Goal: Information Seeking & Learning: Learn about a topic

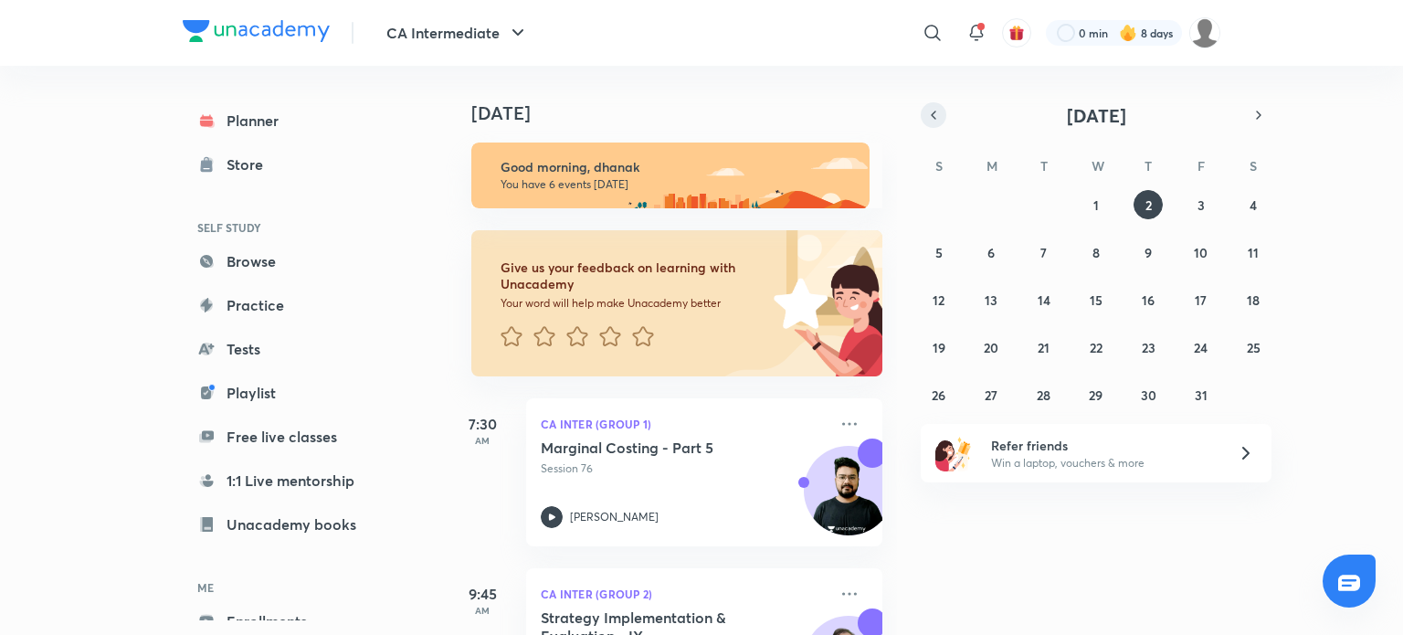
click at [929, 109] on icon "button" at bounding box center [933, 115] width 15 height 16
click at [1157, 251] on button "11" at bounding box center [1148, 252] width 29 height 29
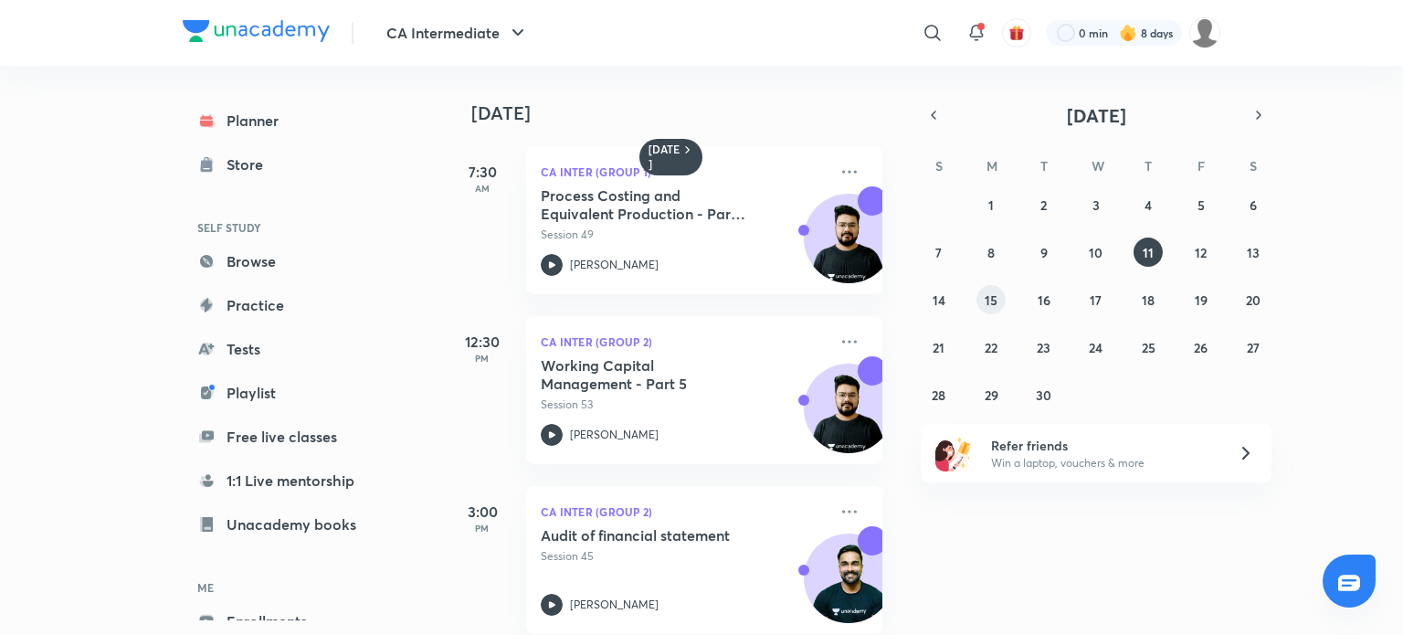
click at [996, 299] on abbr "15" at bounding box center [991, 299] width 13 height 17
click at [936, 302] on abbr "14" at bounding box center [939, 299] width 13 height 17
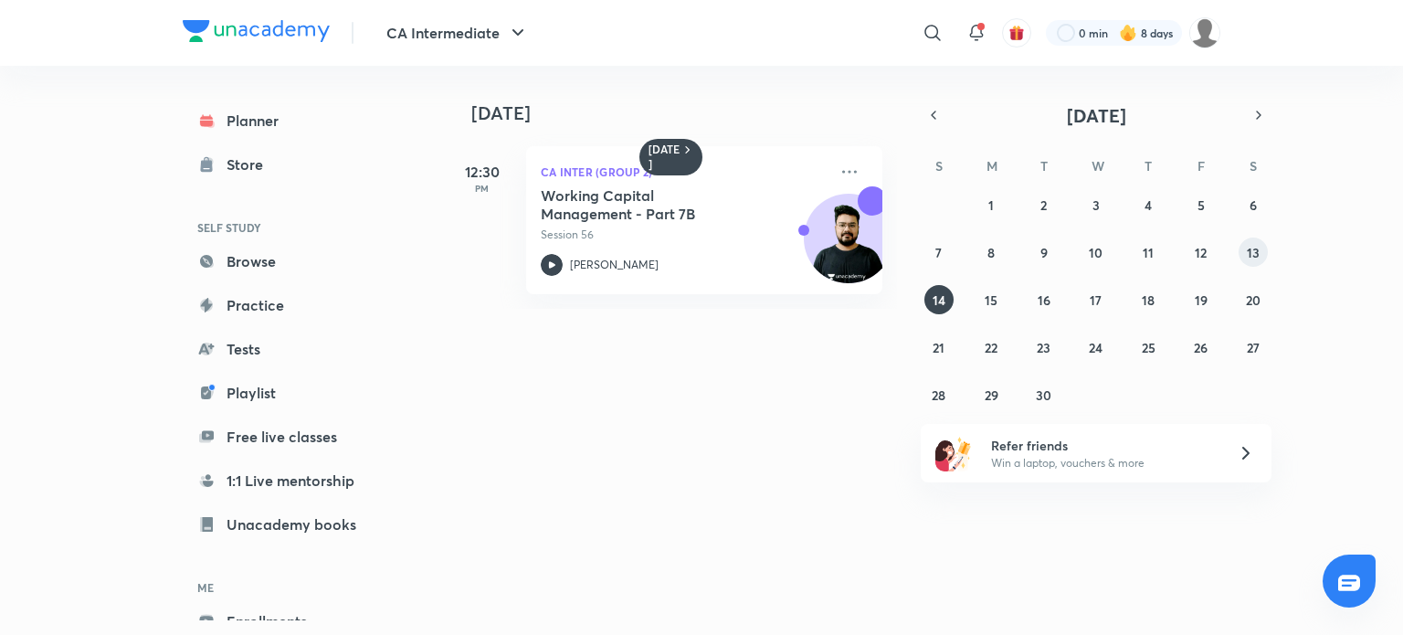
click at [1265, 249] on button "13" at bounding box center [1253, 252] width 29 height 29
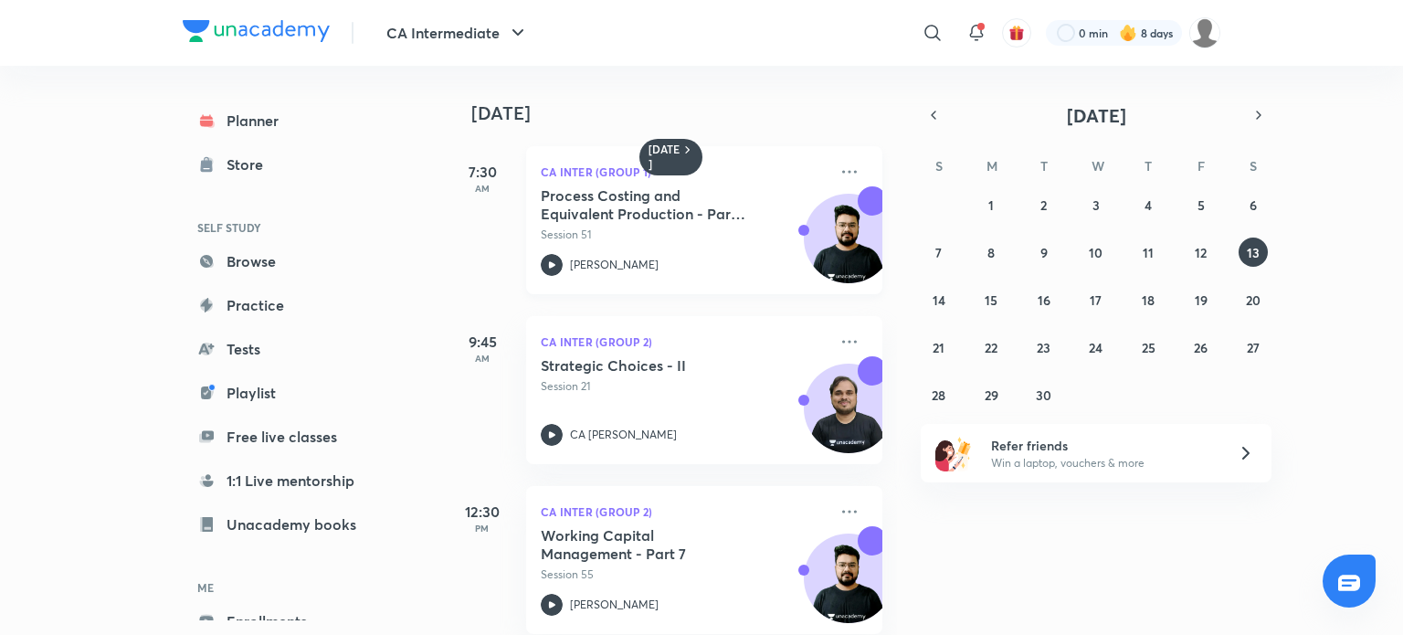
click at [551, 254] on div at bounding box center [552, 265] width 22 height 22
